Goal: Information Seeking & Learning: Compare options

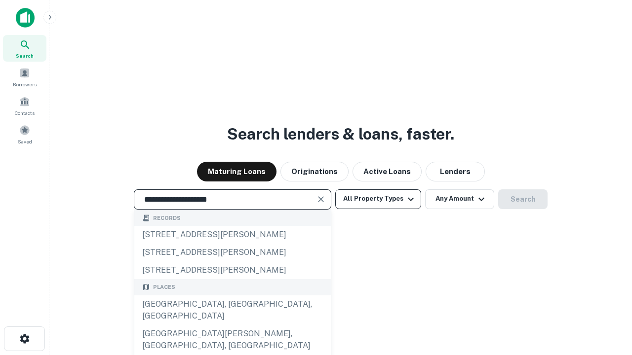
type input "**********"
click at [378, 199] on button "All Property Types" at bounding box center [378, 200] width 86 height 20
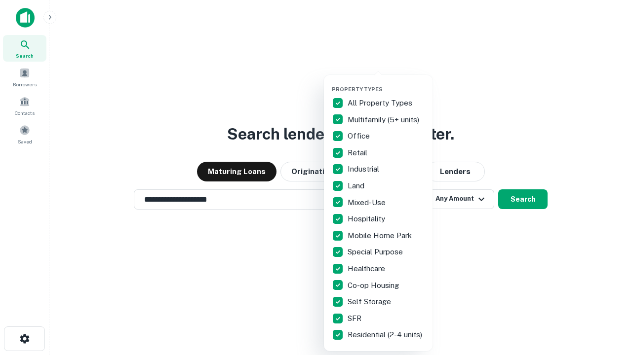
click at [386, 83] on button "button" at bounding box center [386, 83] width 109 height 0
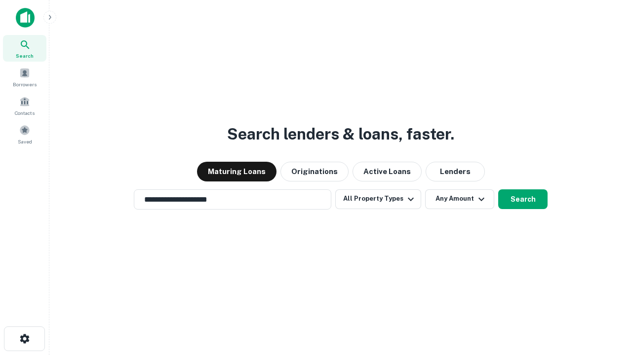
scroll to position [6, 119]
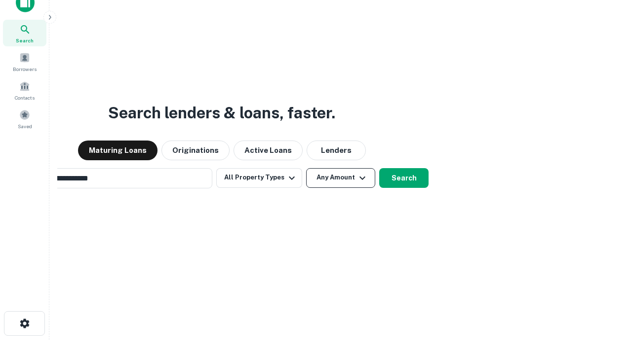
click at [306, 168] on button "Any Amount" at bounding box center [340, 178] width 69 height 20
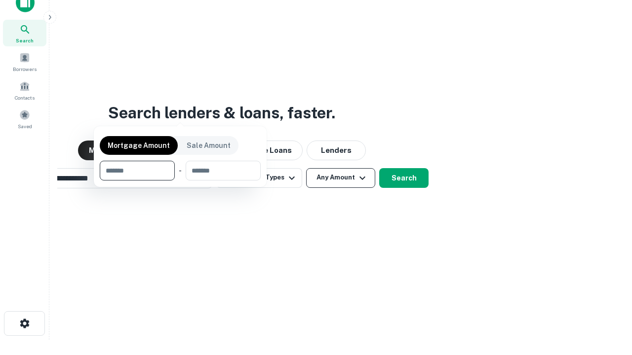
scroll to position [71, 279]
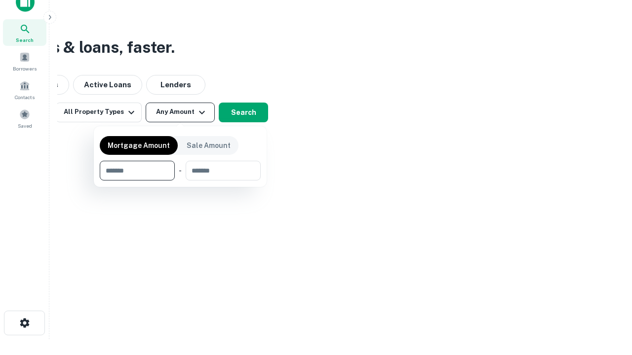
type input "*******"
click at [180, 181] on button "button" at bounding box center [180, 181] width 161 height 0
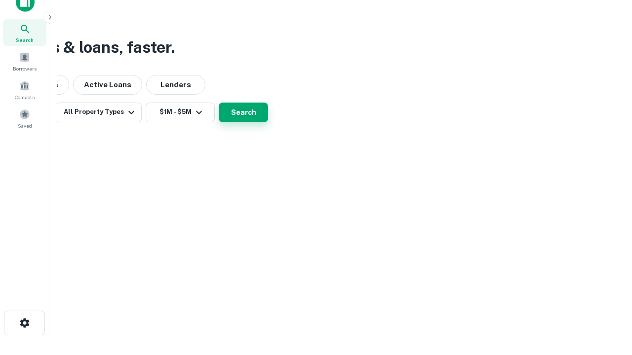
click at [268, 122] on button "Search" at bounding box center [243, 113] width 49 height 20
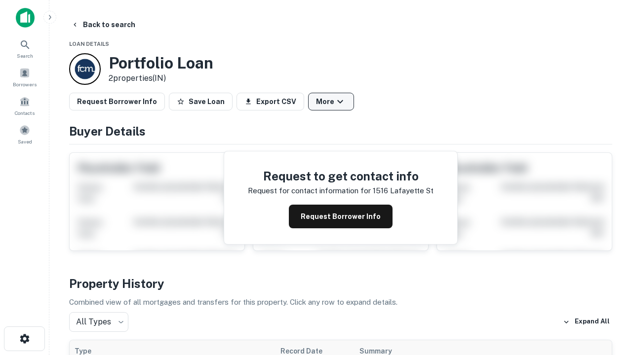
click at [331, 102] on button "More" at bounding box center [331, 102] width 46 height 18
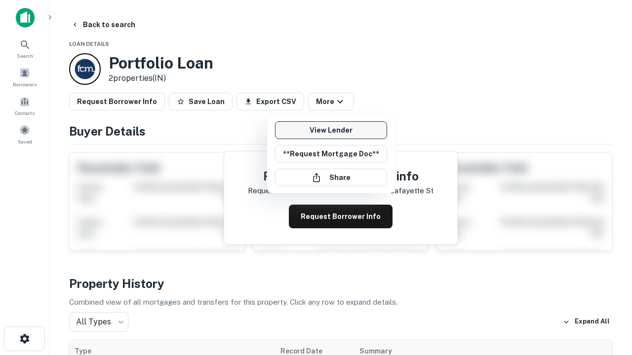
click at [331, 130] on link "View Lender" at bounding box center [331, 130] width 112 height 18
